Goal: Task Accomplishment & Management: Manage account settings

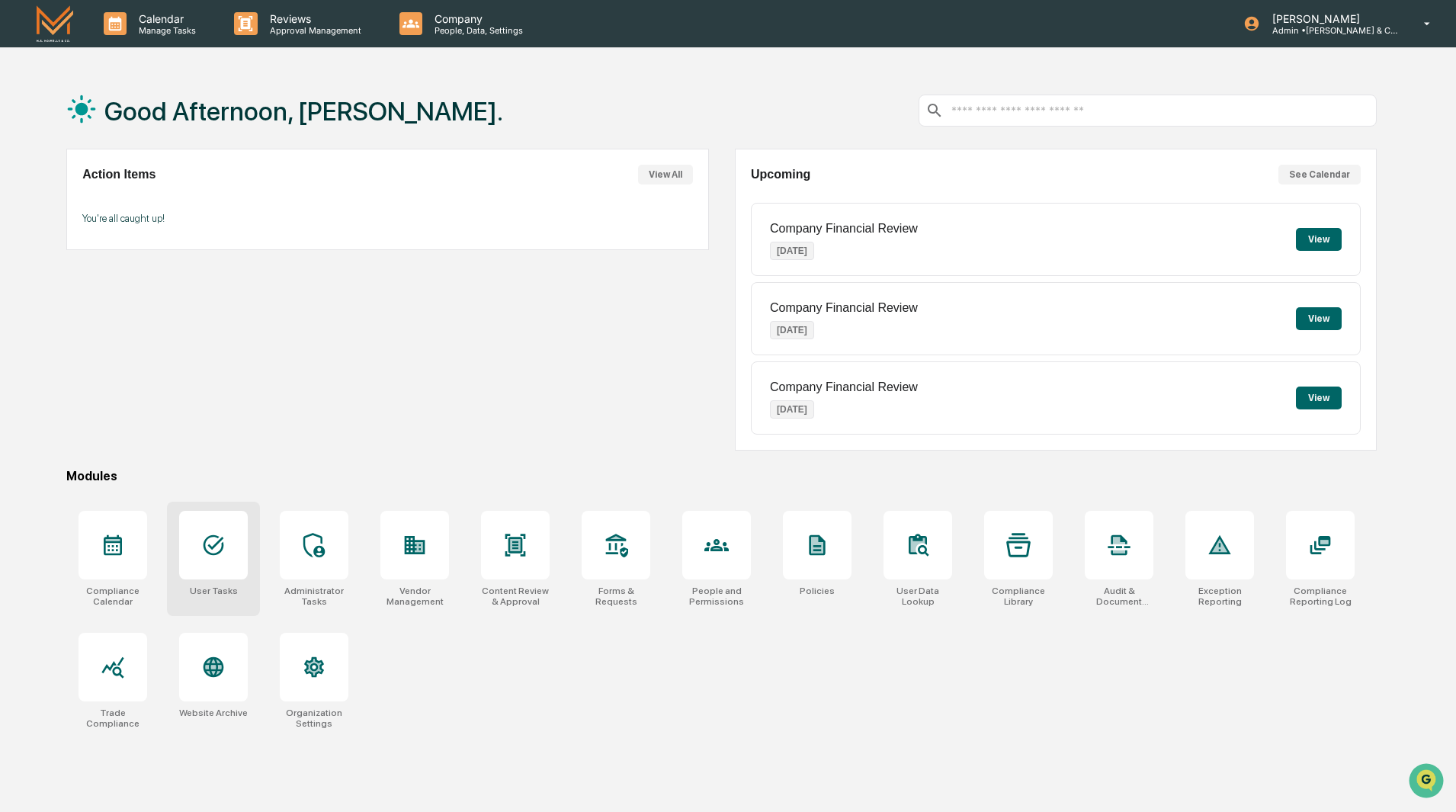
click at [223, 556] on icon at bounding box center [214, 544] width 24 height 24
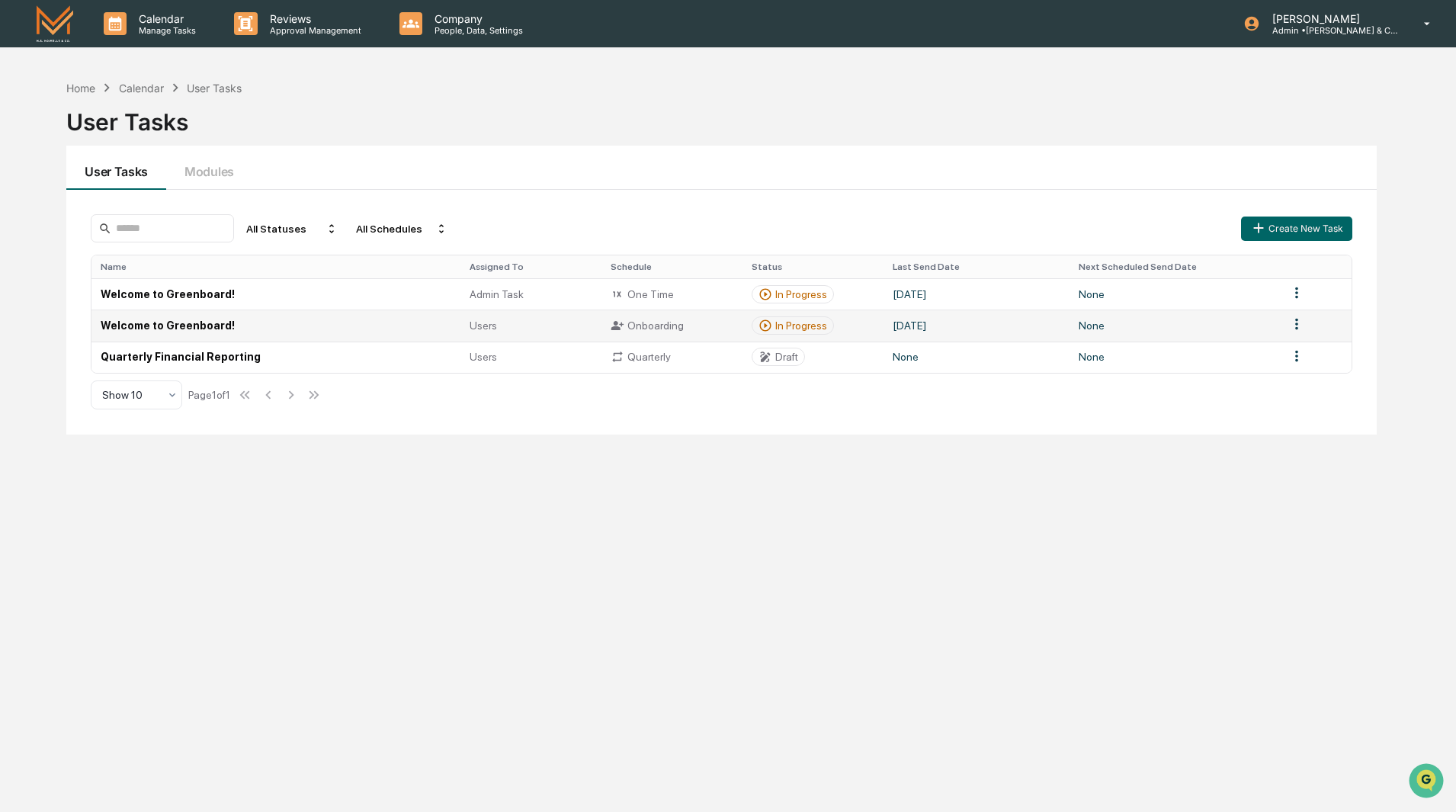
click at [194, 330] on td "Welcome to Greenboard!" at bounding box center [275, 325] width 368 height 31
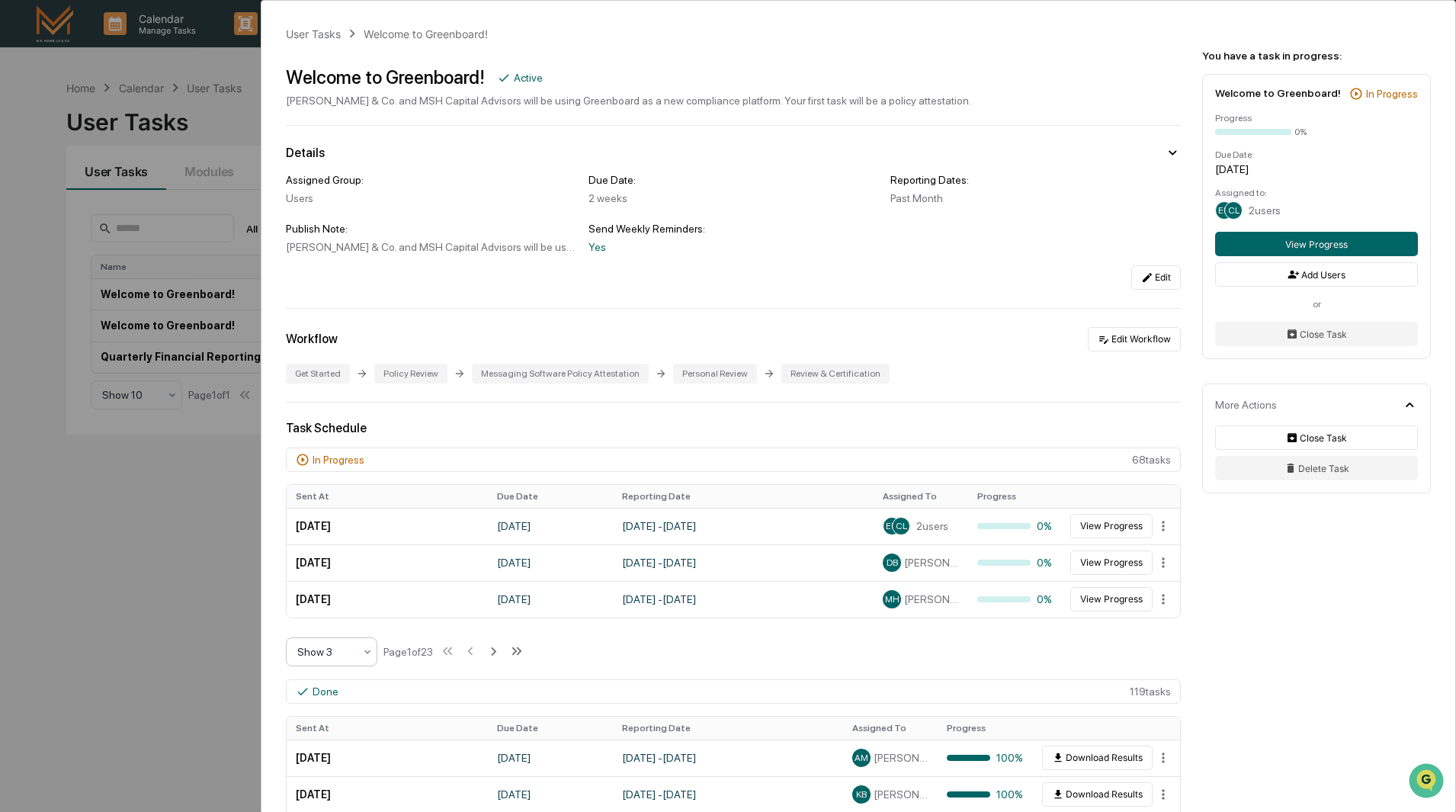
click at [366, 650] on icon at bounding box center [367, 652] width 12 height 12
click at [342, 755] on div "Show 10" at bounding box center [331, 749] width 90 height 31
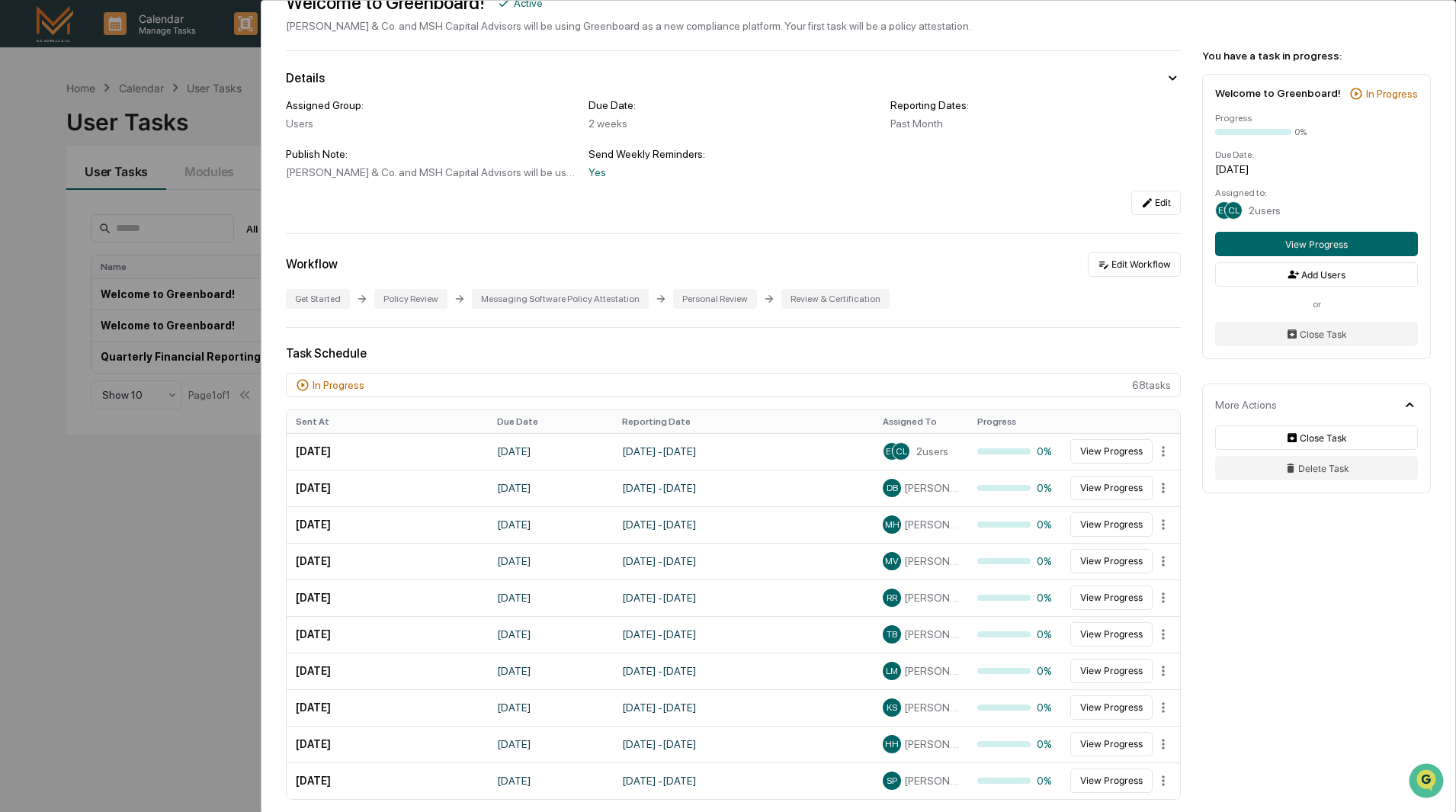
scroll to position [457, 0]
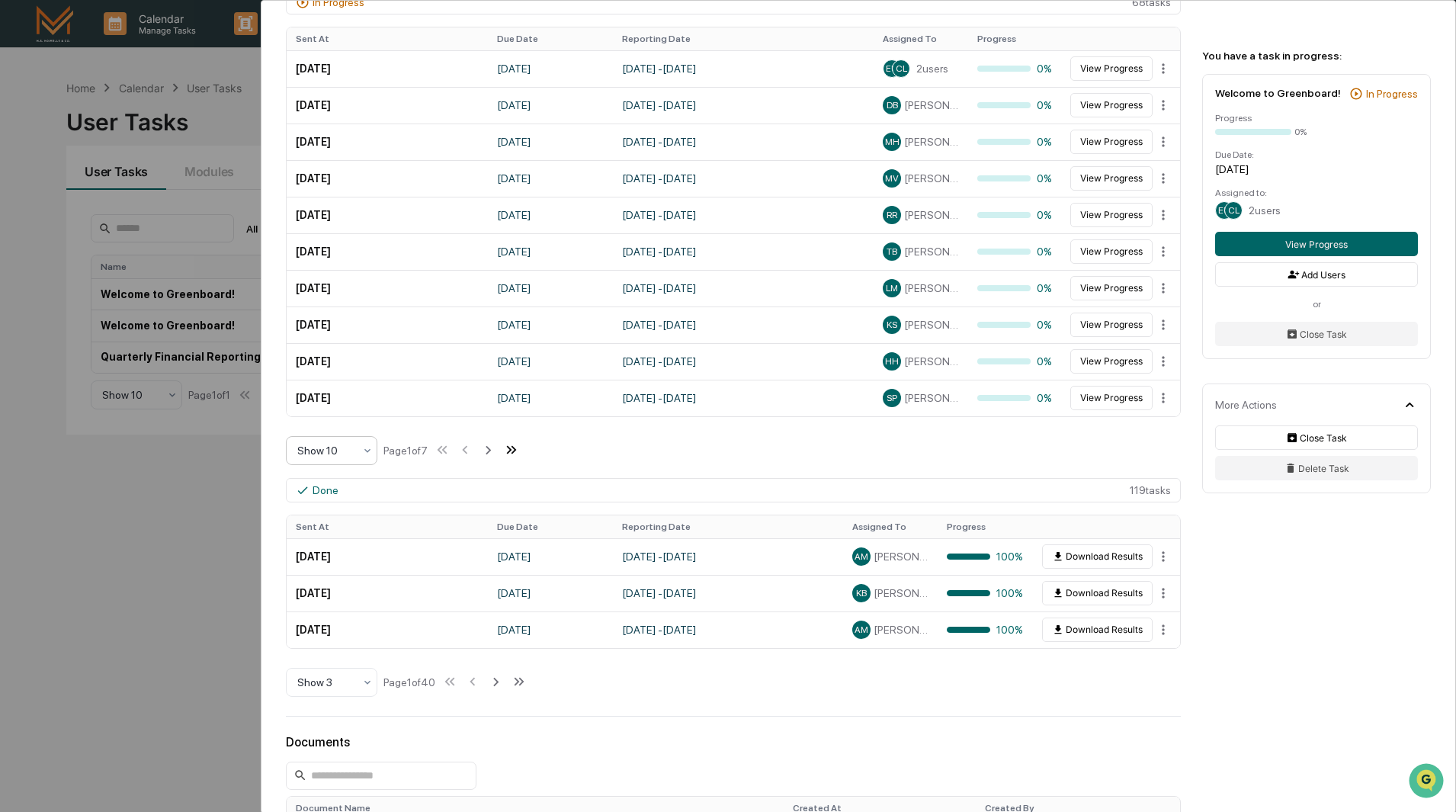
click at [514, 448] on icon at bounding box center [512, 450] width 17 height 17
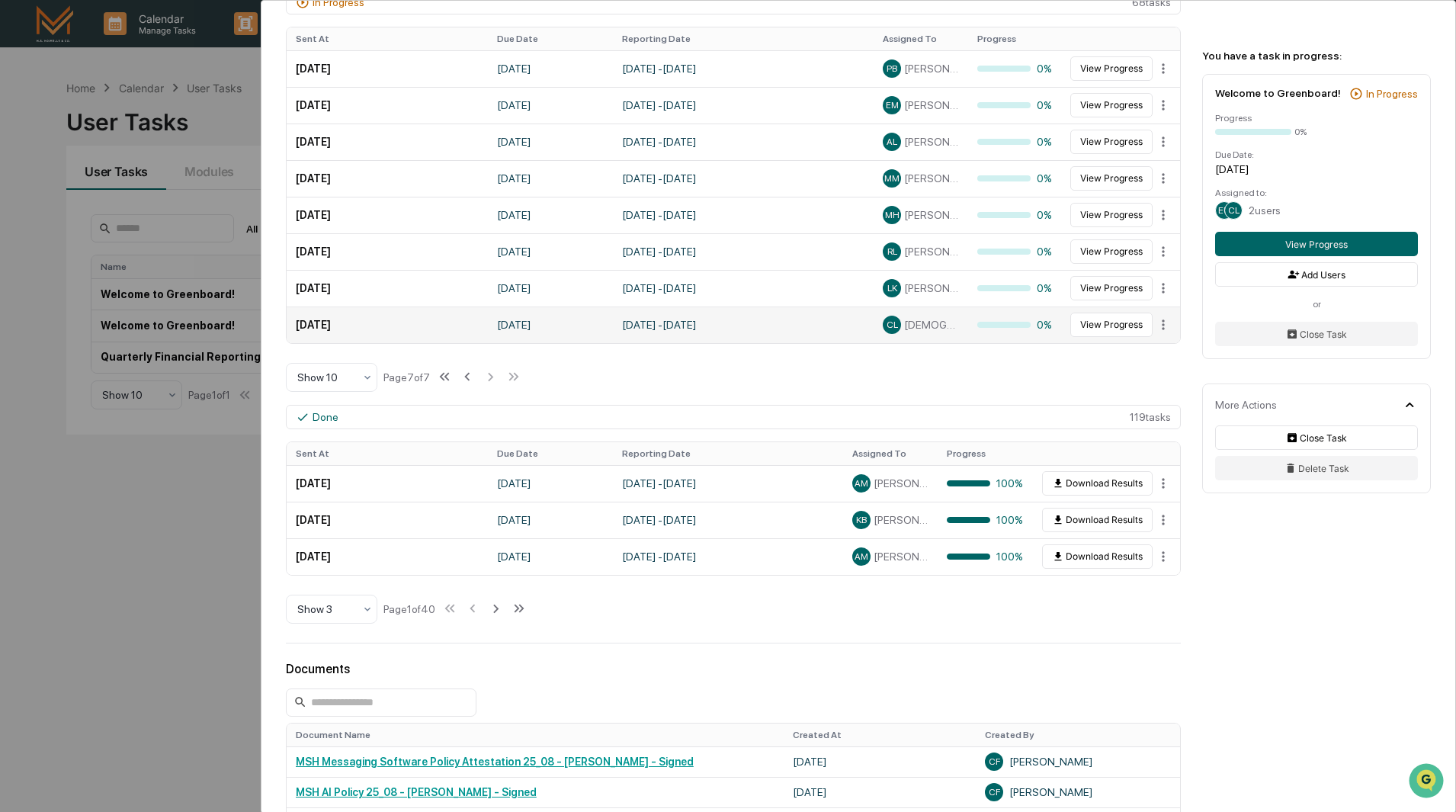
click at [736, 326] on td "August 24, 2025 - September 24, 2025" at bounding box center [743, 324] width 261 height 37
click at [1108, 323] on button "View Progress" at bounding box center [1111, 324] width 82 height 24
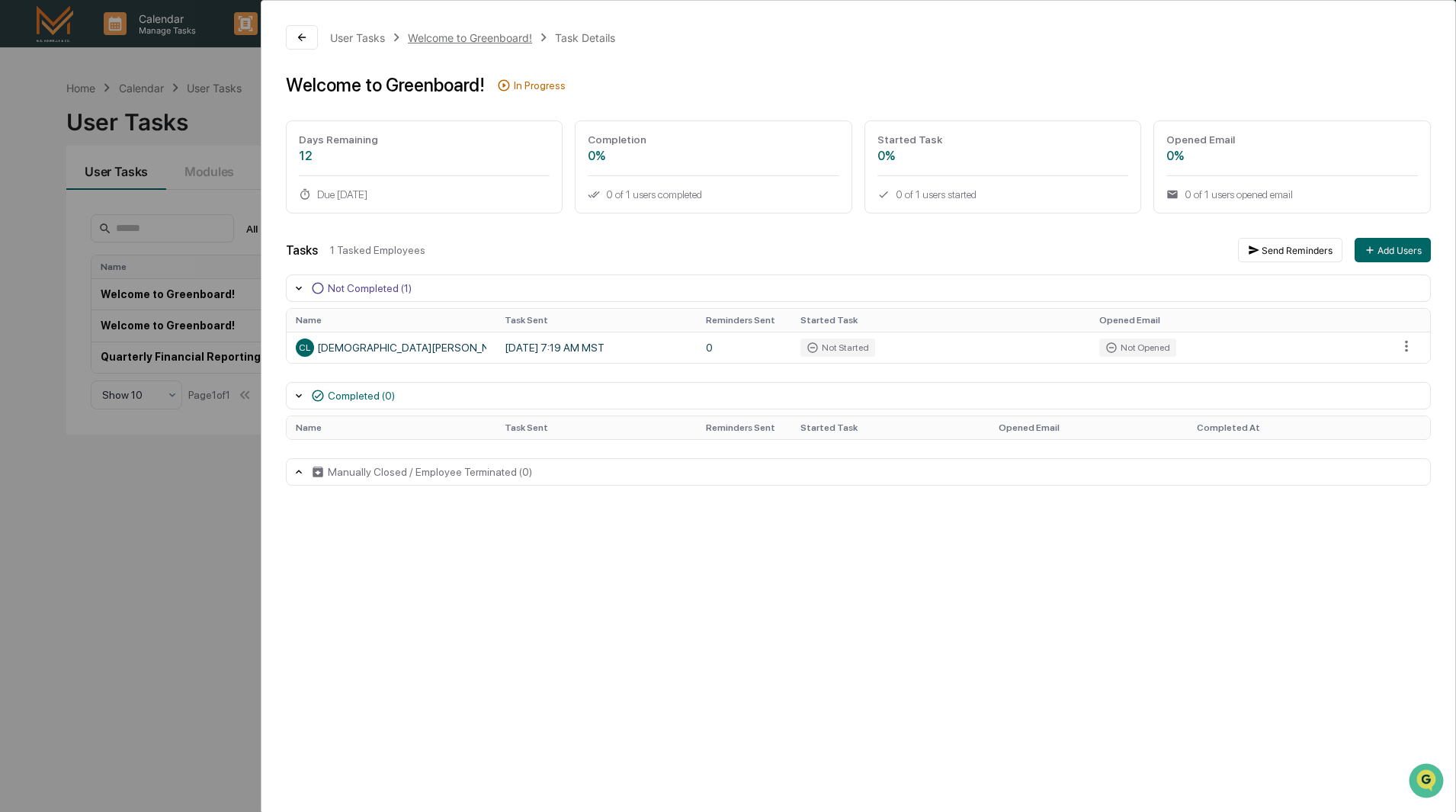
click at [437, 35] on div "Welcome to Greenboard!" at bounding box center [470, 37] width 124 height 13
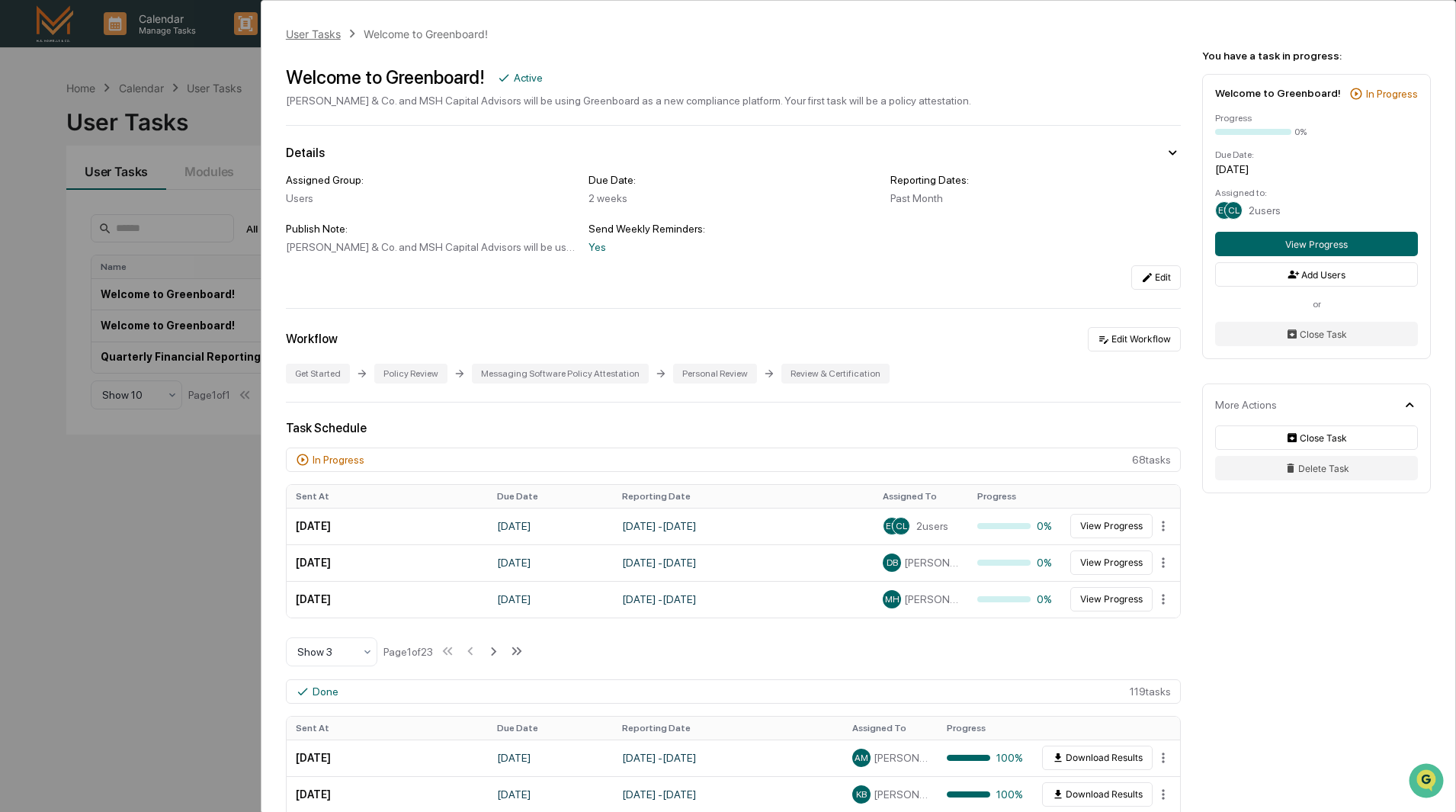
click at [304, 36] on div "User Tasks" at bounding box center [313, 33] width 55 height 13
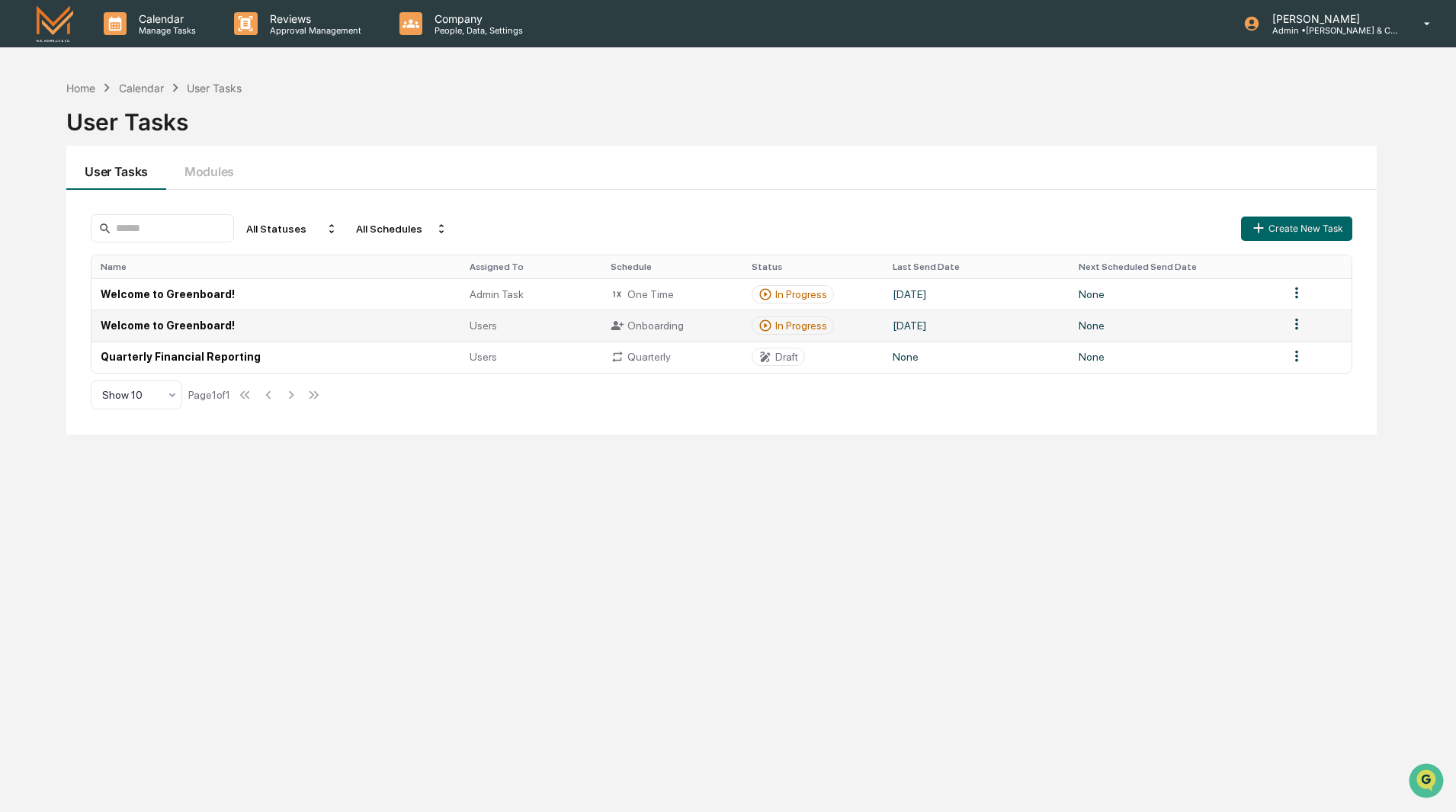
click at [186, 328] on td "Welcome to Greenboard!" at bounding box center [275, 325] width 368 height 31
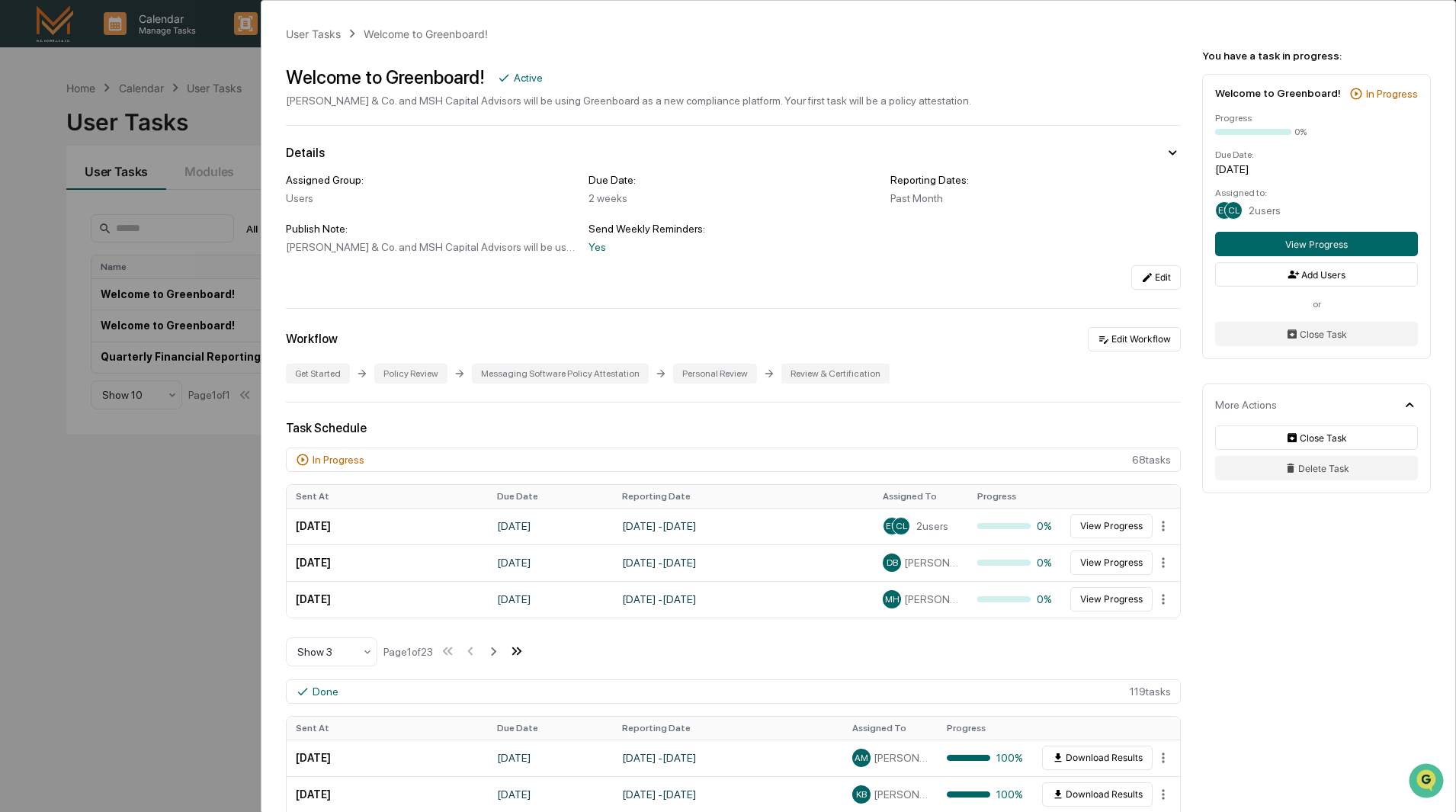
click at [524, 650] on icon at bounding box center [517, 651] width 17 height 17
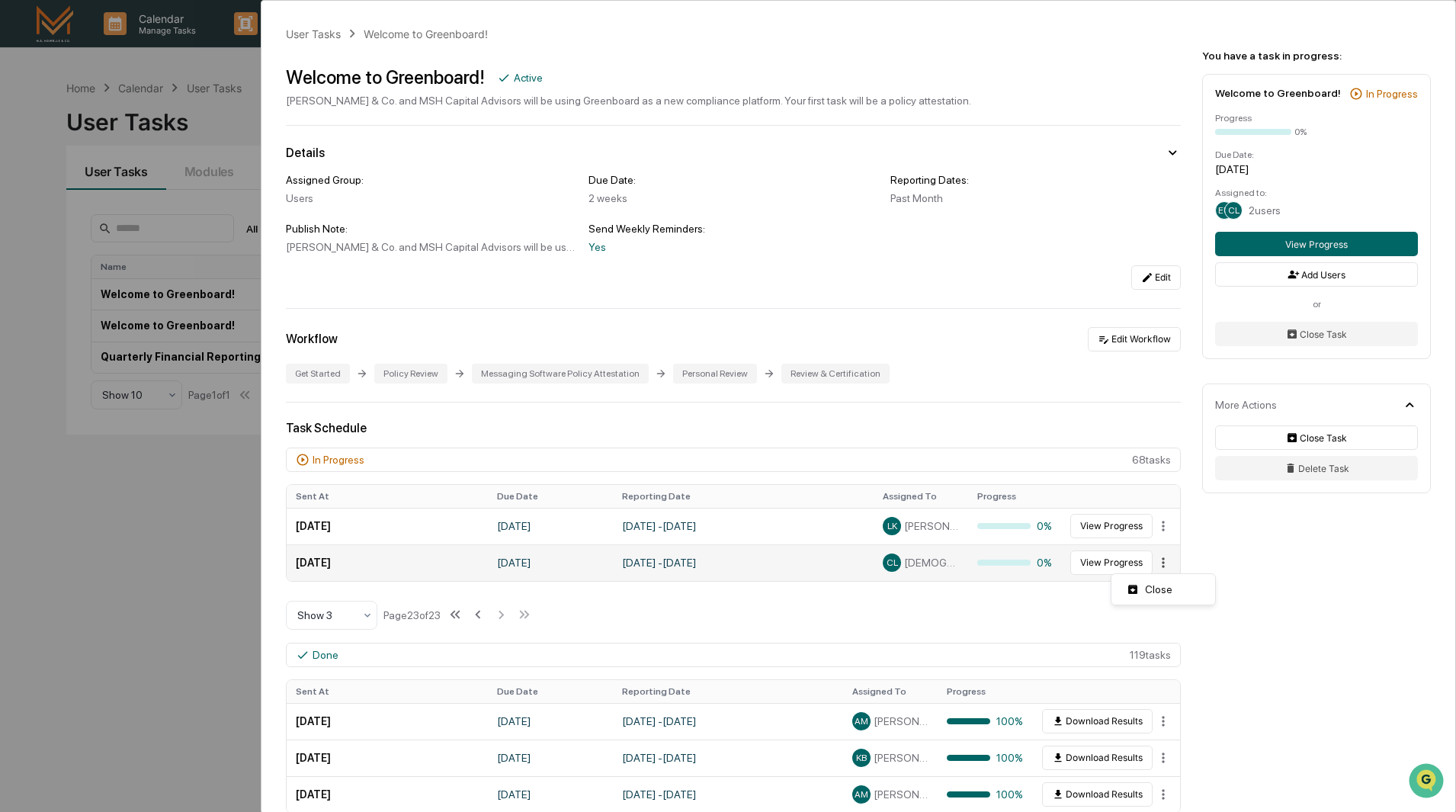
click at [1158, 567] on html "Calendar Manage Tasks Reviews Approval Management Company People, Data, Setting…" at bounding box center [728, 406] width 1456 height 812
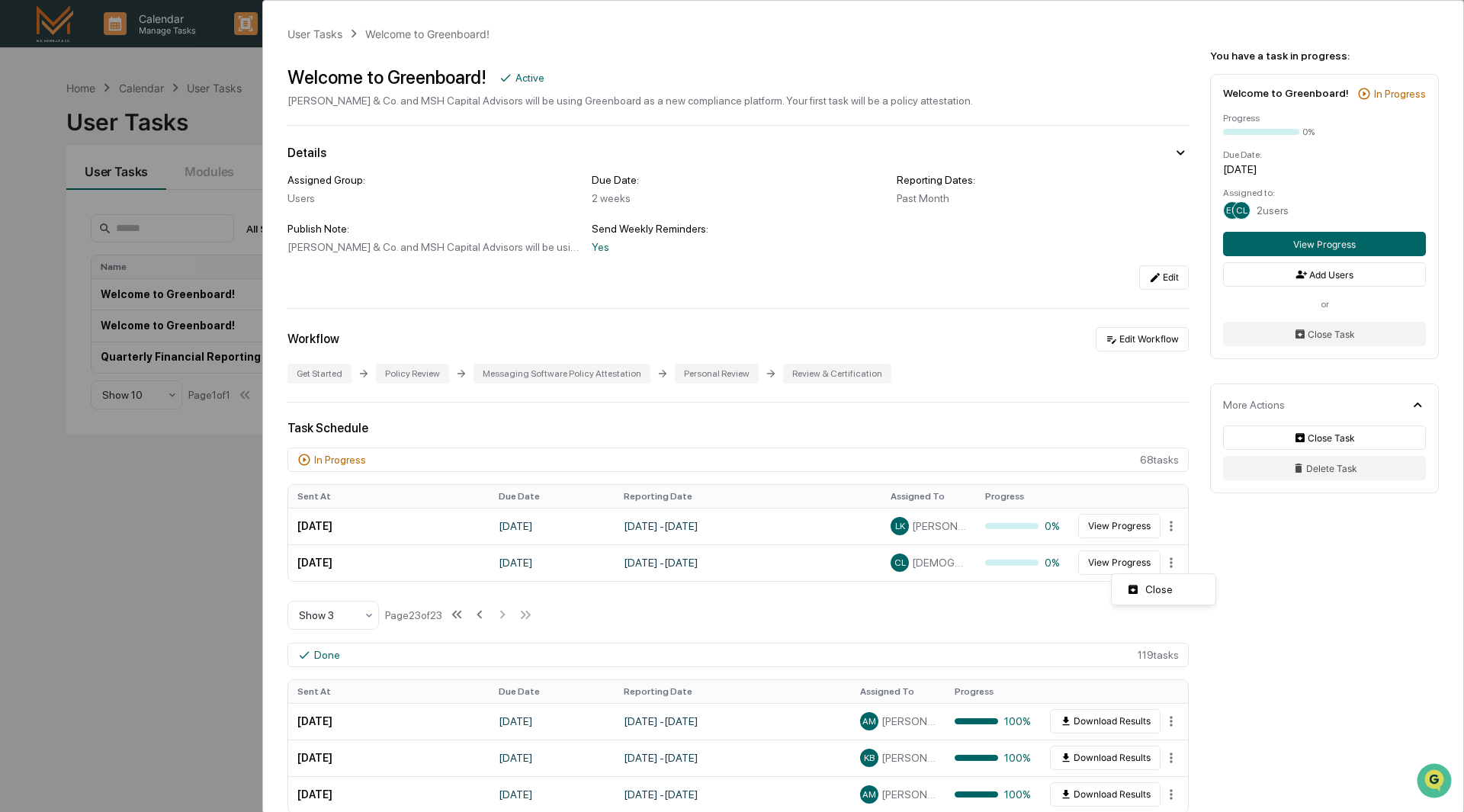
click at [1054, 594] on html "Calendar Manage Tasks Reviews Approval Management Company People, Data, Setting…" at bounding box center [732, 406] width 1464 height 812
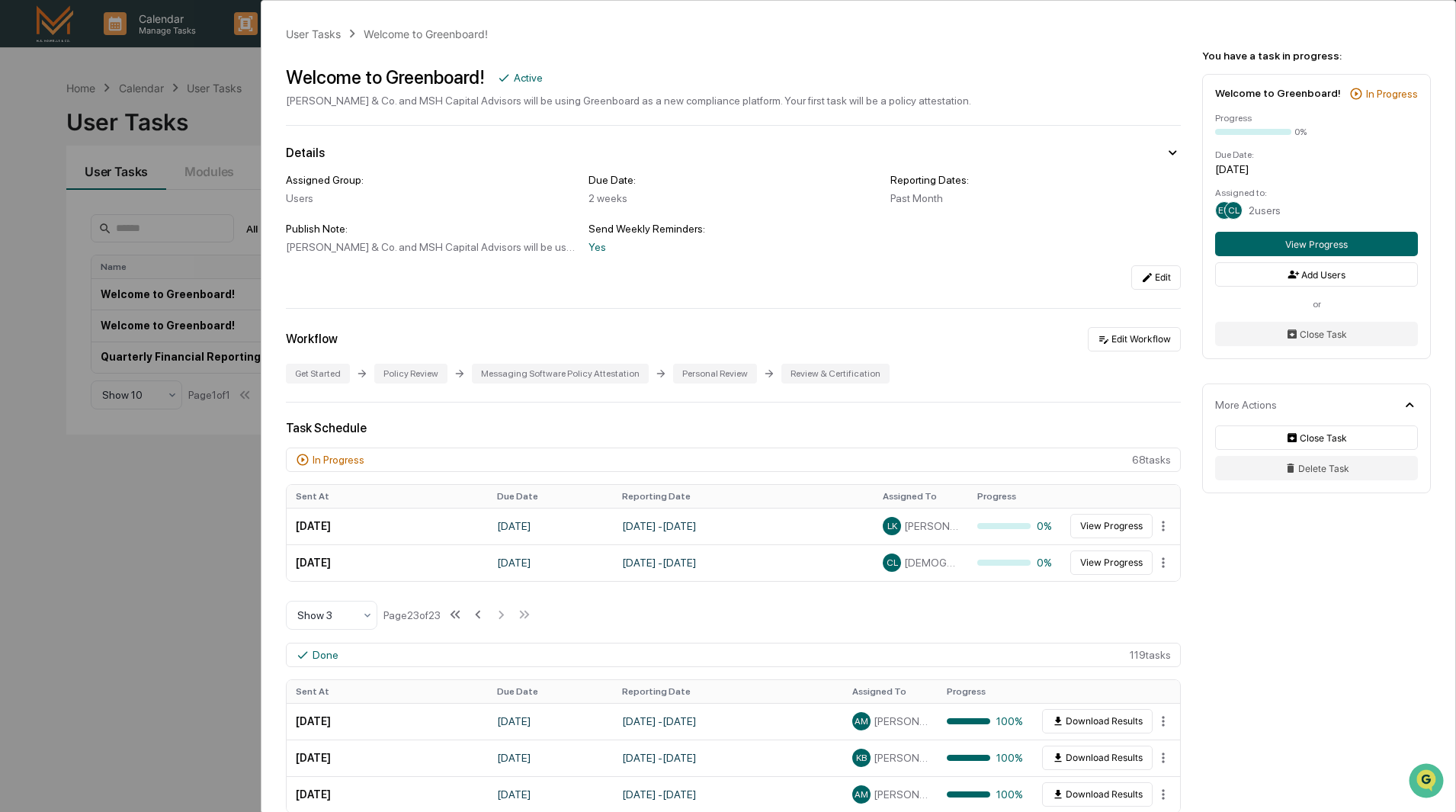
click at [315, 43] on div "User Tasks Welcome to Greenboard! Welcome to Greenboard! Active M.S. Howells & …" at bounding box center [858, 739] width 1194 height 1477
click at [318, 35] on div "User Tasks" at bounding box center [313, 33] width 55 height 13
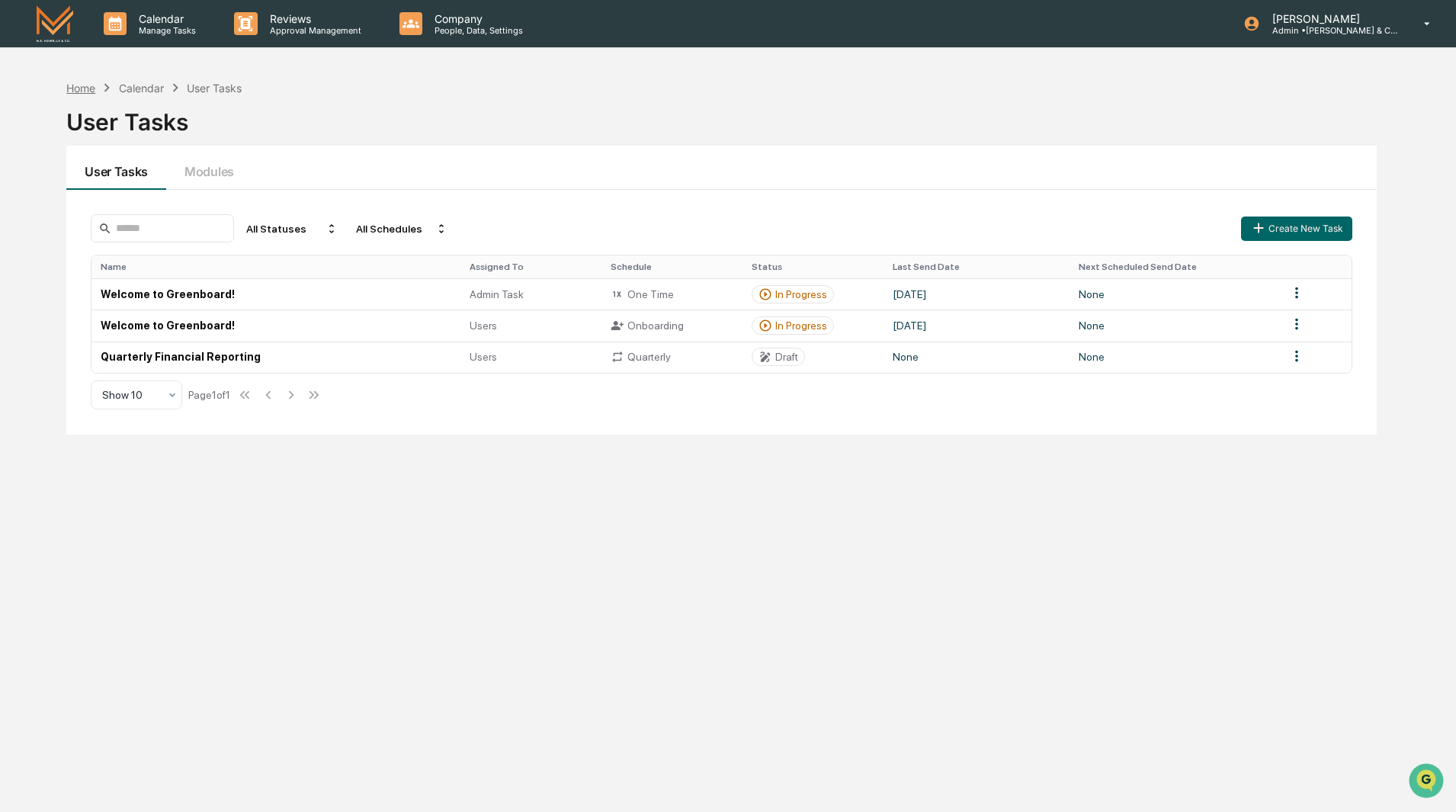
click at [80, 92] on div "Home" at bounding box center [81, 87] width 29 height 13
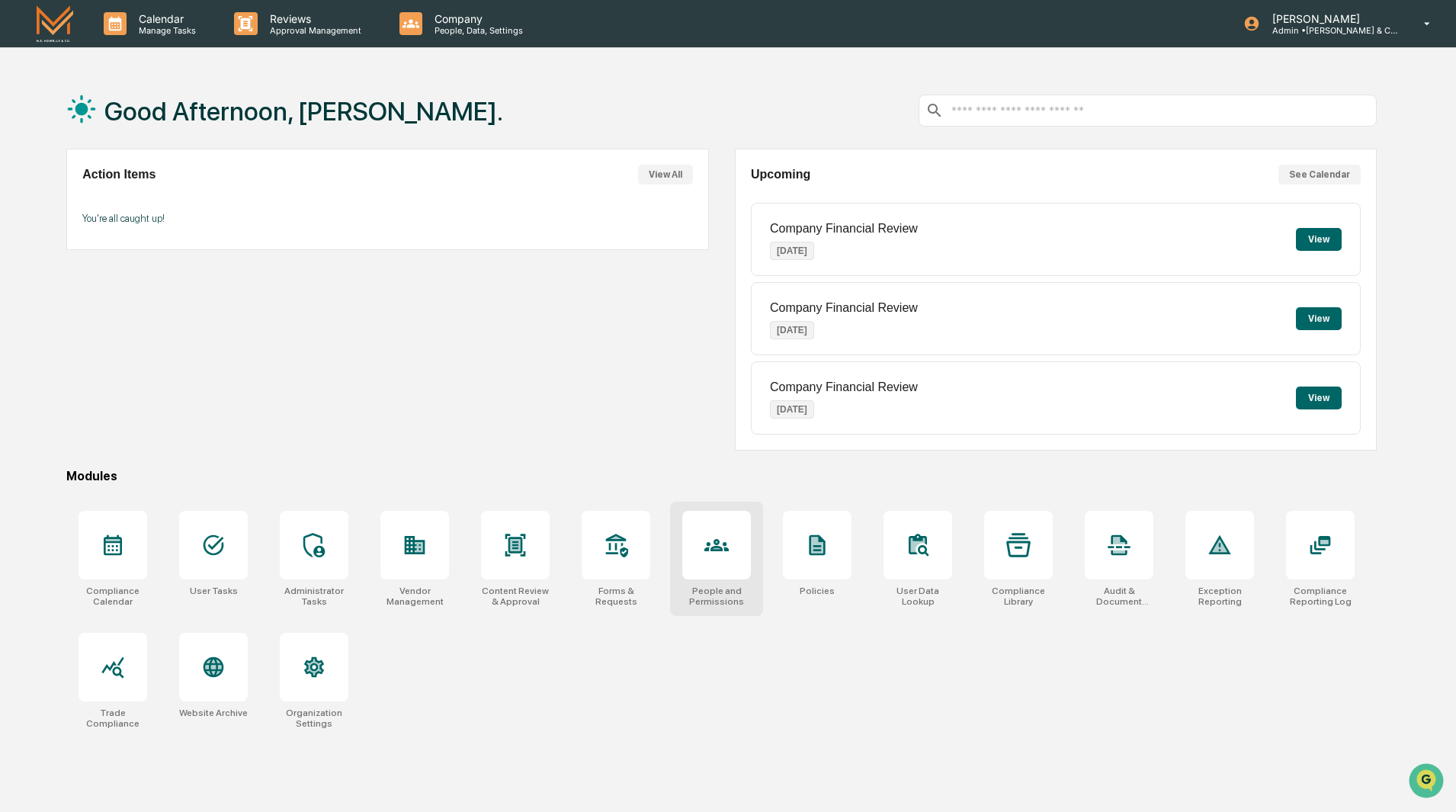
click at [714, 538] on icon at bounding box center [716, 544] width 24 height 24
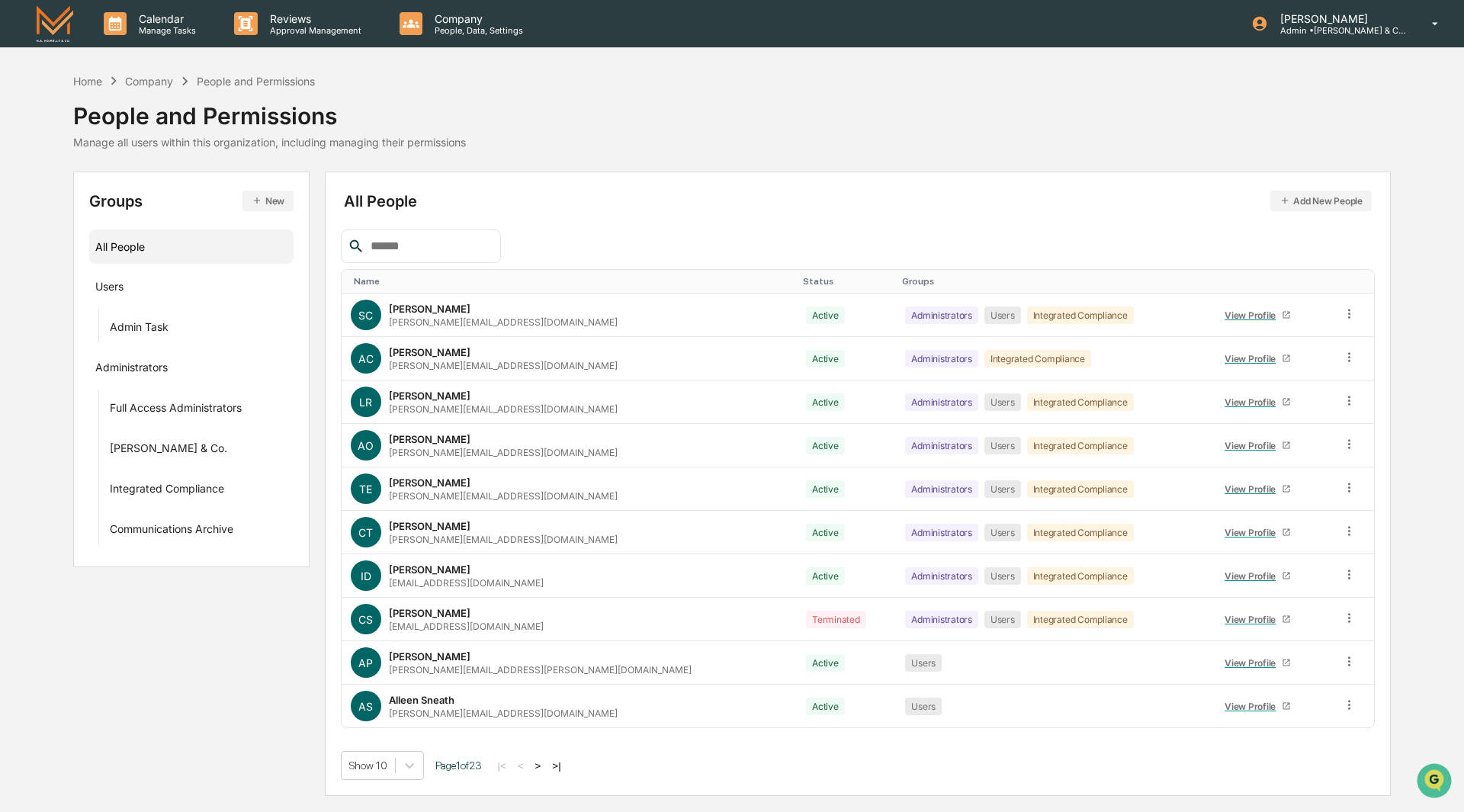
click at [434, 240] on input "text" at bounding box center [429, 246] width 130 height 20
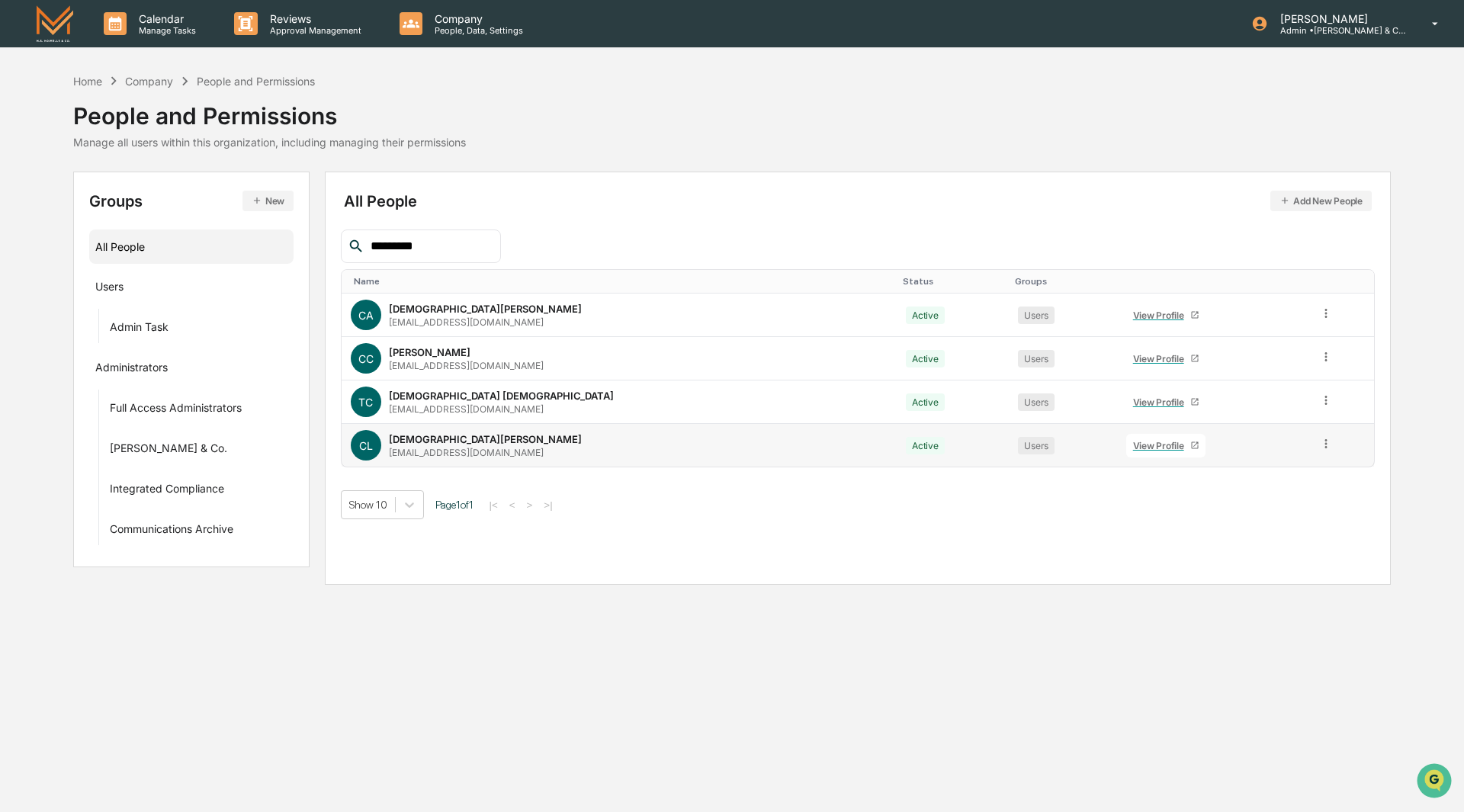
type input "*********"
click at [1325, 444] on icon at bounding box center [1326, 443] width 3 height 9
